Goal: Task Accomplishment & Management: Manage account settings

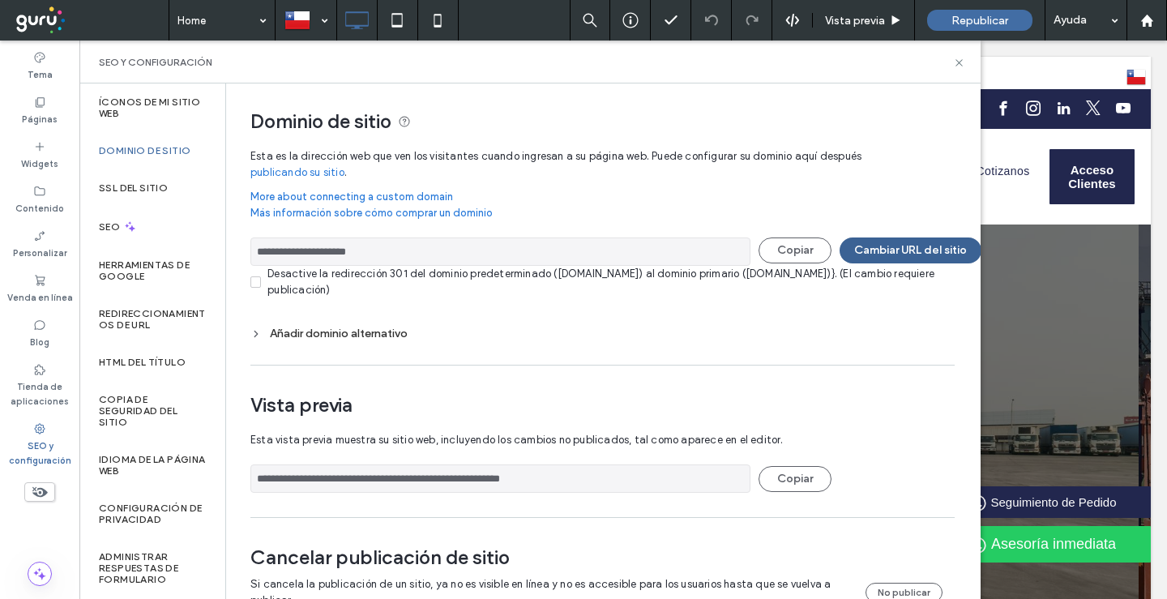
click at [880, 249] on button "Cambiar URL del sitio" at bounding box center [911, 250] width 142 height 26
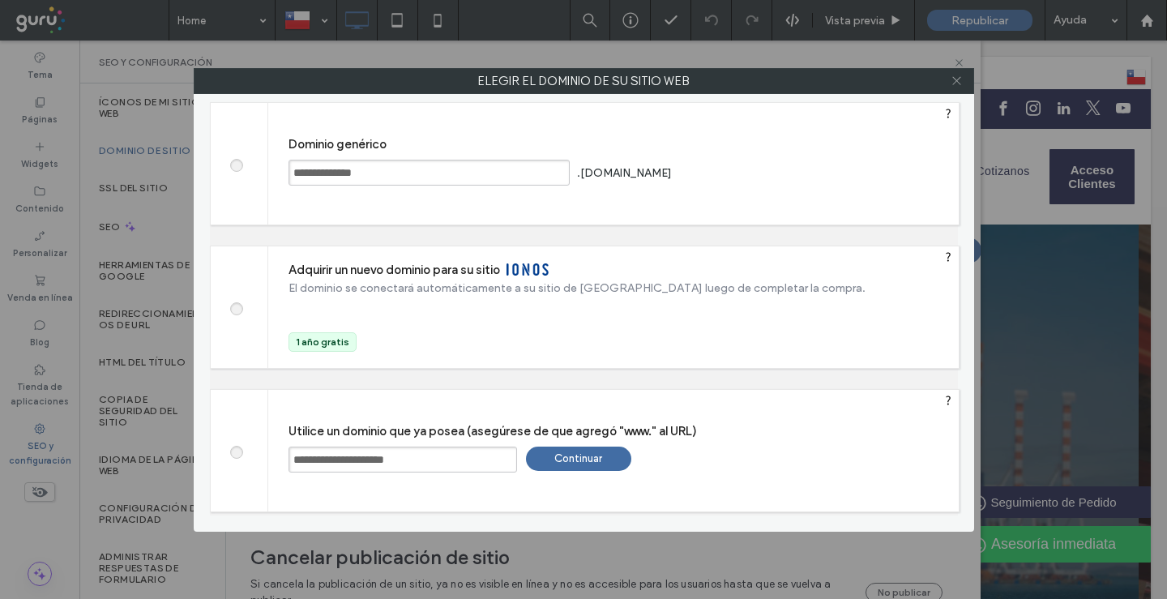
click at [956, 79] on icon at bounding box center [957, 81] width 12 height 12
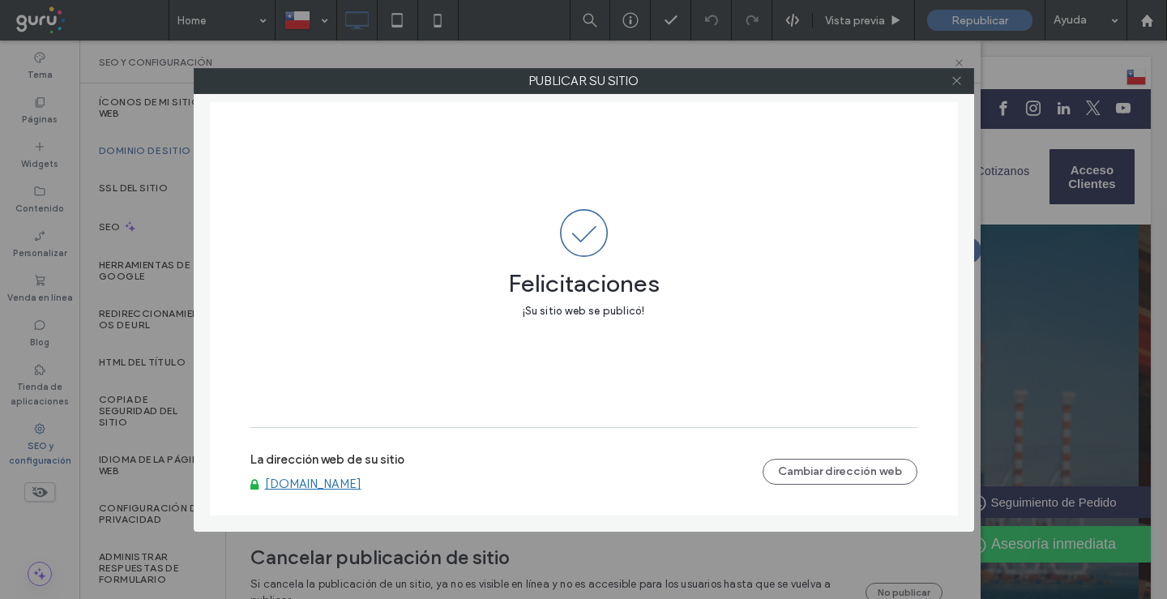
click at [955, 79] on use at bounding box center [956, 81] width 8 height 8
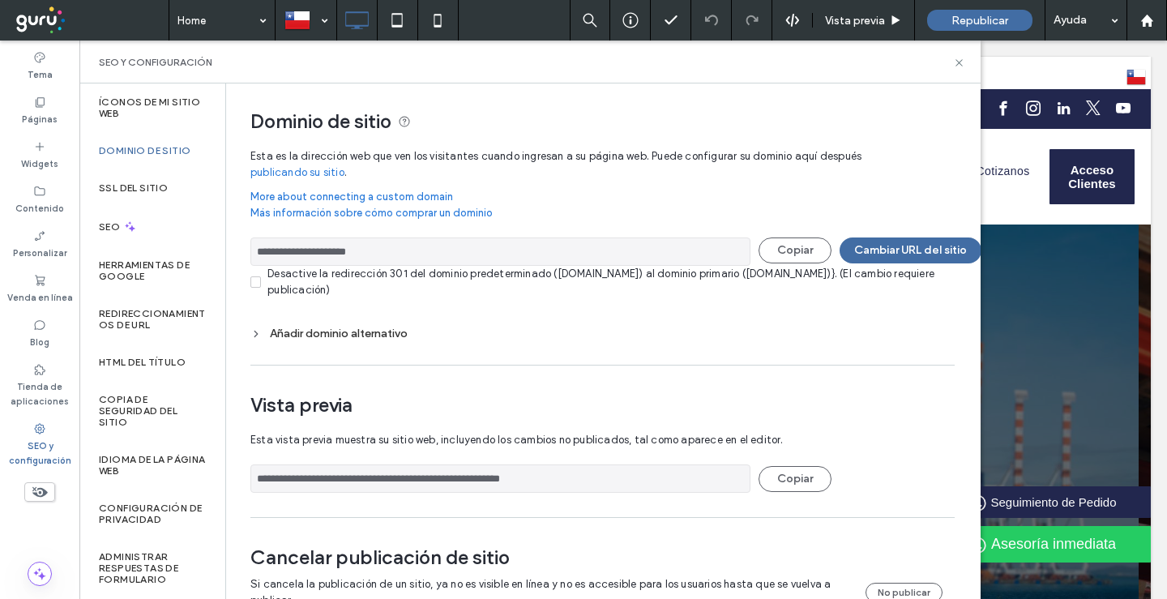
click at [346, 332] on div "Añadir dominio alternativo" at bounding box center [602, 334] width 704 height 14
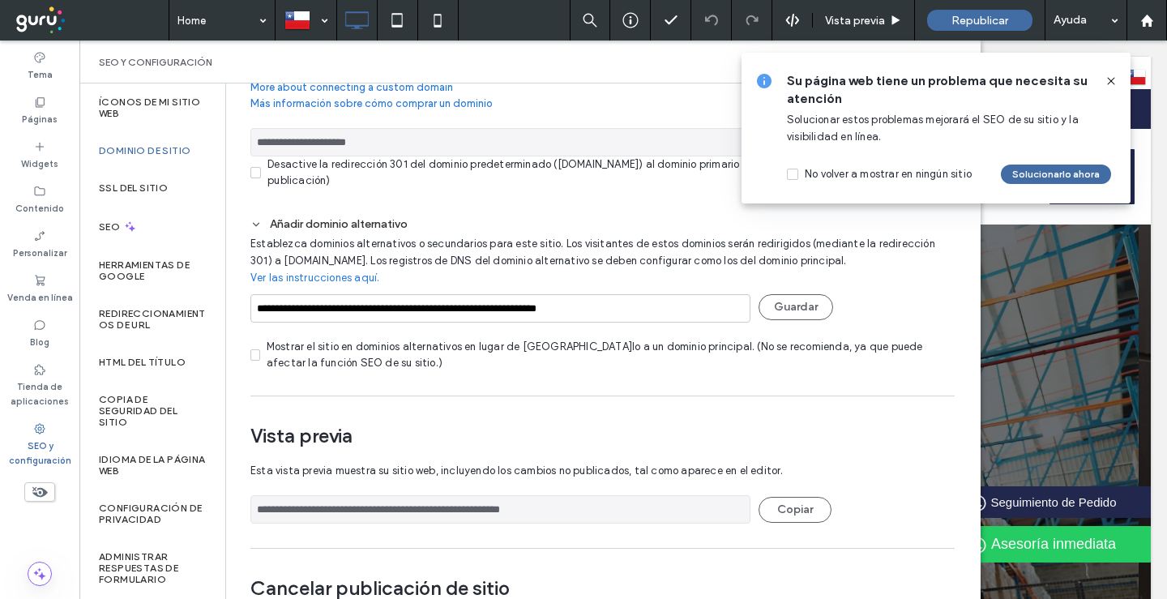
scroll to position [162, 0]
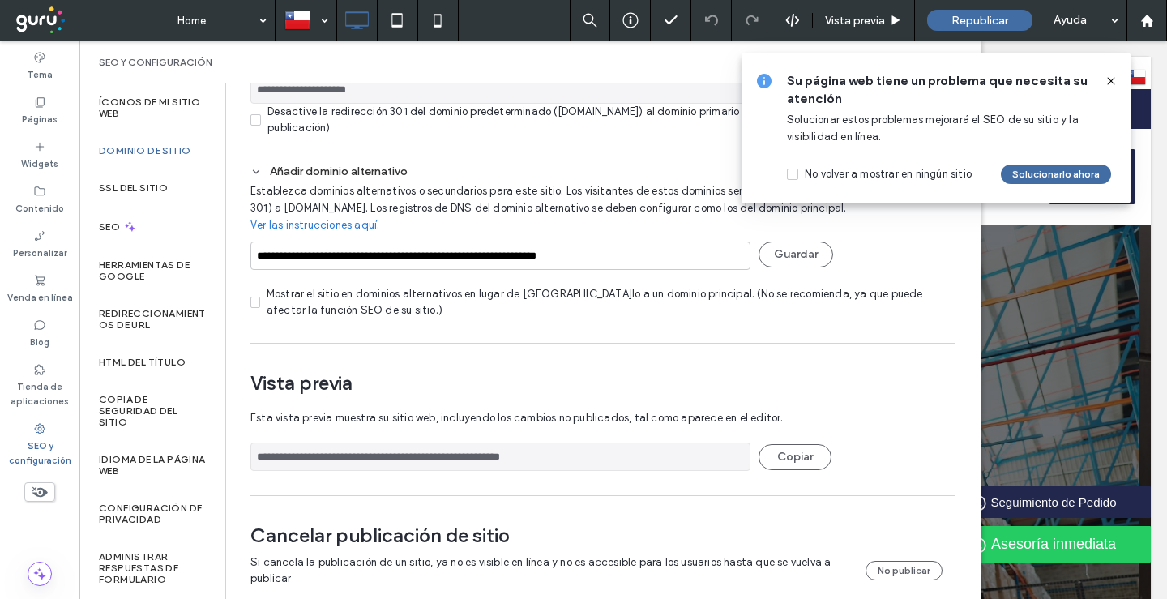
click at [1113, 84] on icon at bounding box center [1111, 81] width 13 height 13
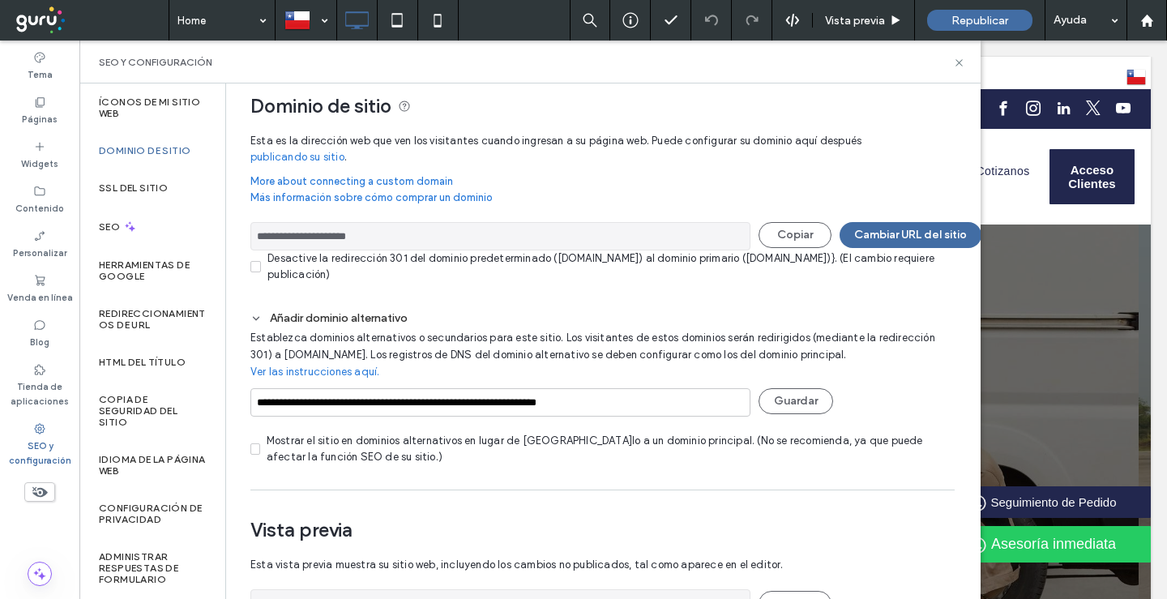
scroll to position [0, 0]
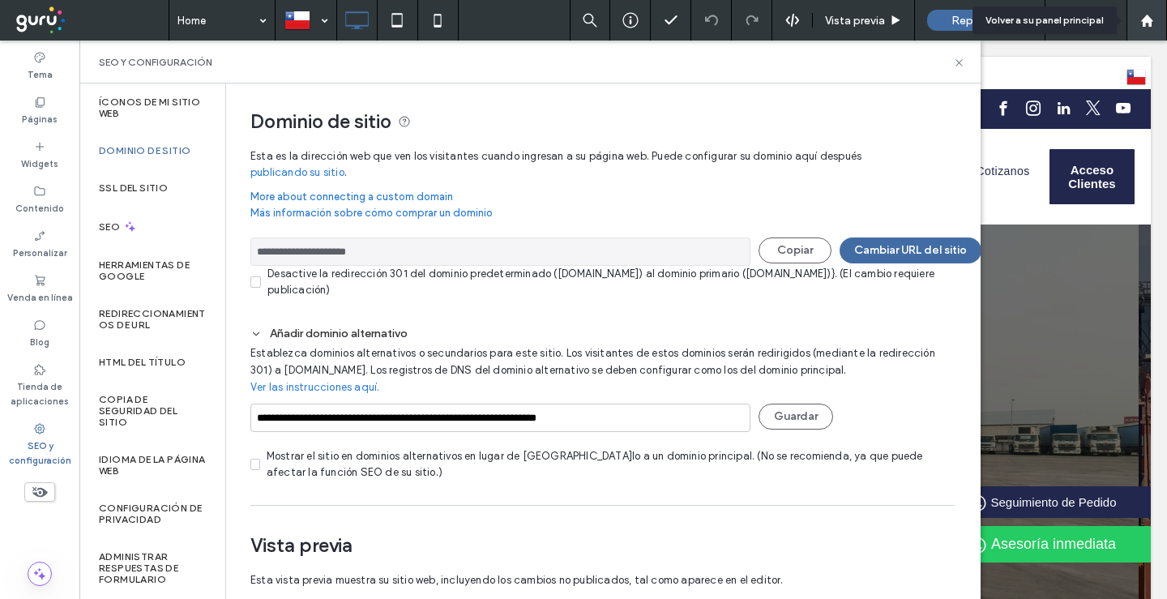
click at [1141, 20] on icon at bounding box center [1147, 21] width 14 height 14
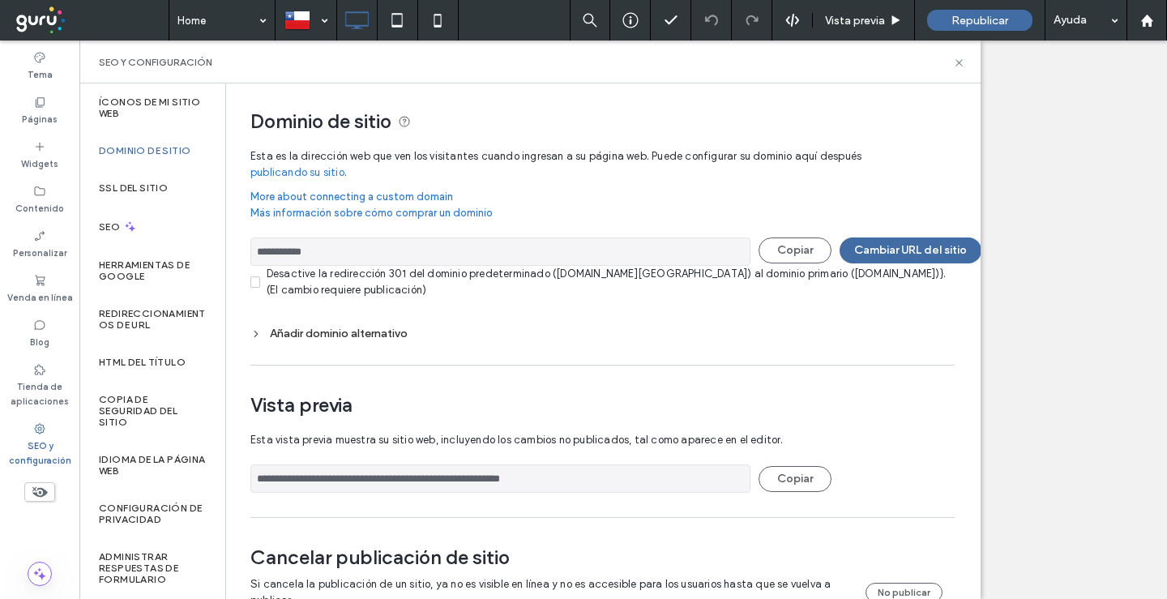
click at [985, 18] on span "Republicar" at bounding box center [979, 21] width 57 height 14
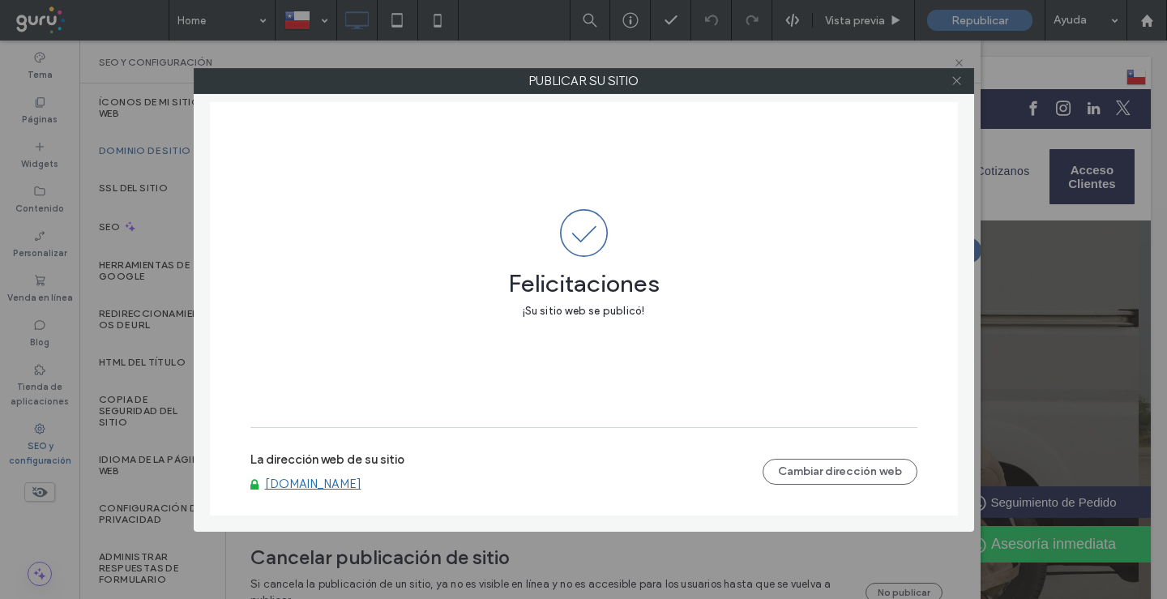
click at [954, 80] on icon at bounding box center [957, 81] width 12 height 12
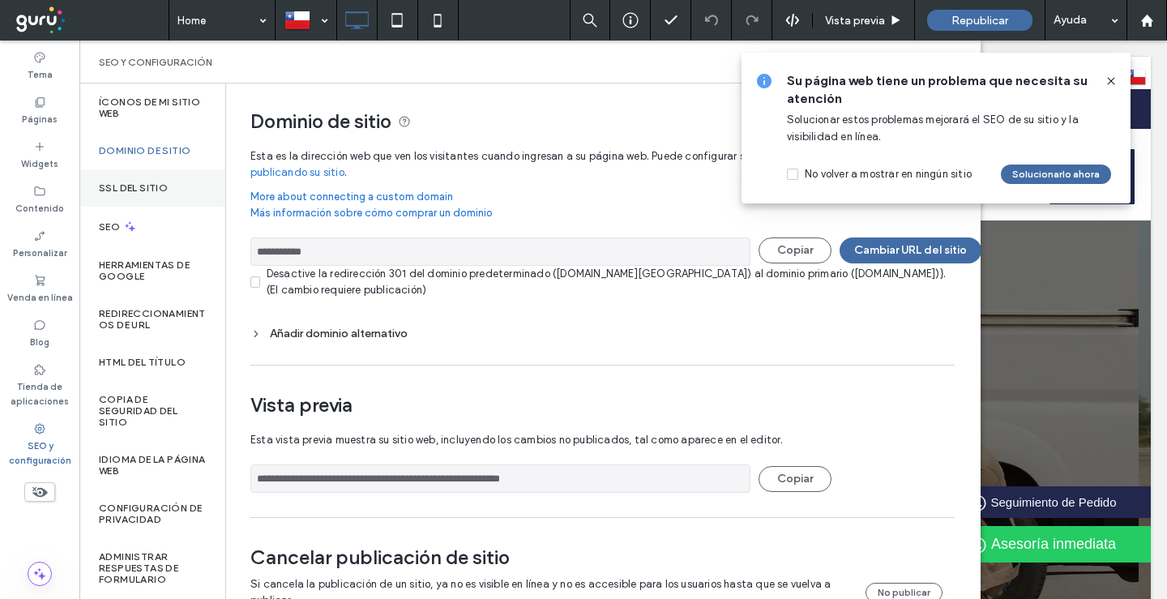
click at [154, 181] on div "SSL del sitio" at bounding box center [152, 187] width 146 height 37
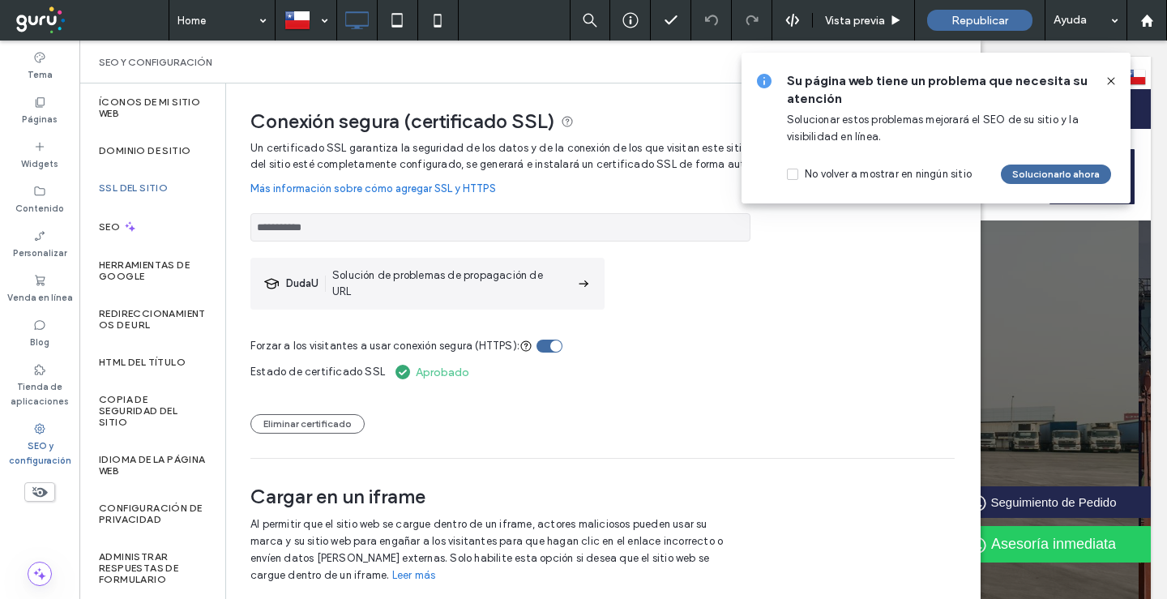
click at [1107, 82] on icon at bounding box center [1111, 81] width 13 height 13
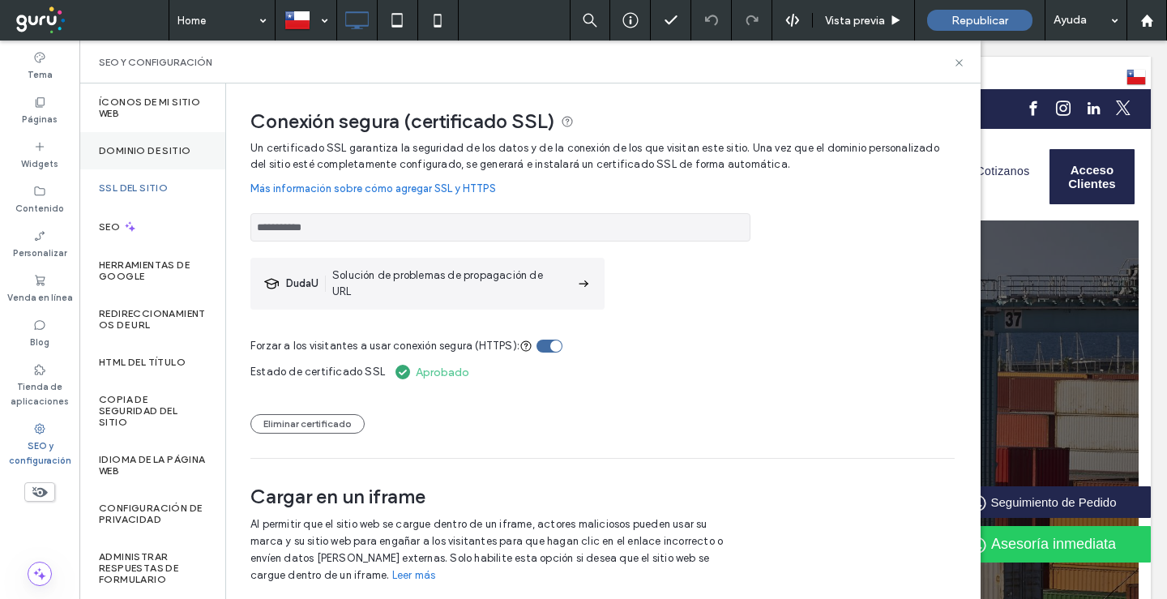
click at [130, 152] on label "Dominio de sitio" at bounding box center [145, 150] width 92 height 11
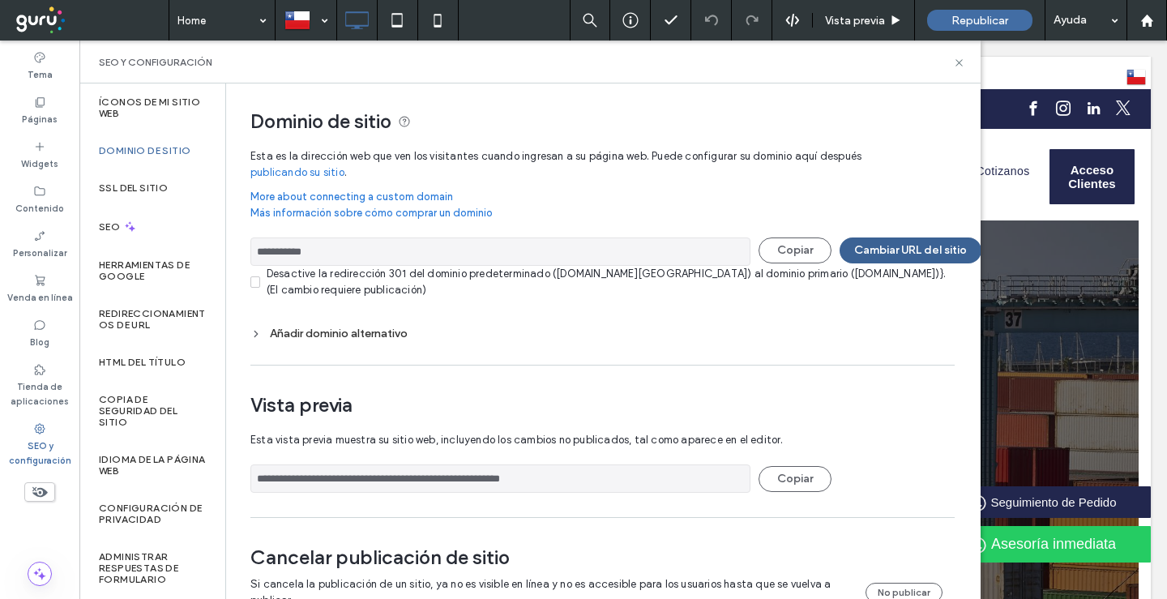
click at [900, 241] on button "Cambiar URL del sitio" at bounding box center [911, 250] width 142 height 26
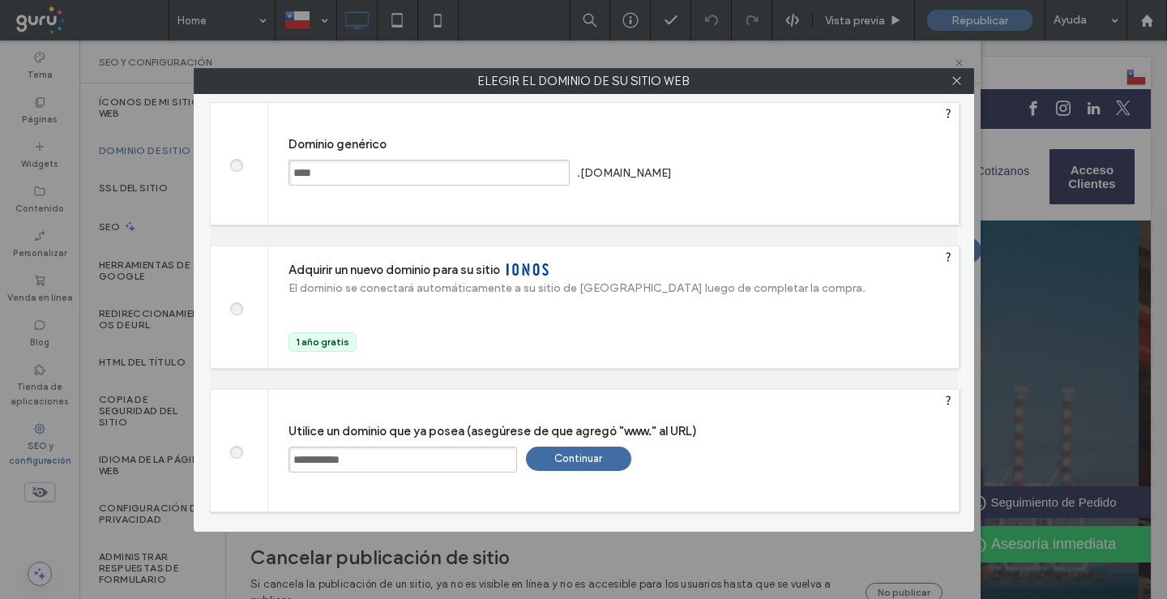
click at [576, 455] on div "Continuar" at bounding box center [578, 459] width 105 height 24
